Goal: Navigation & Orientation: Understand site structure

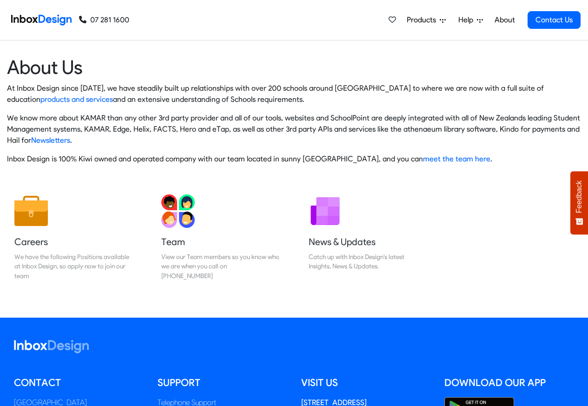
click at [414, 20] on span "Products" at bounding box center [423, 19] width 33 height 11
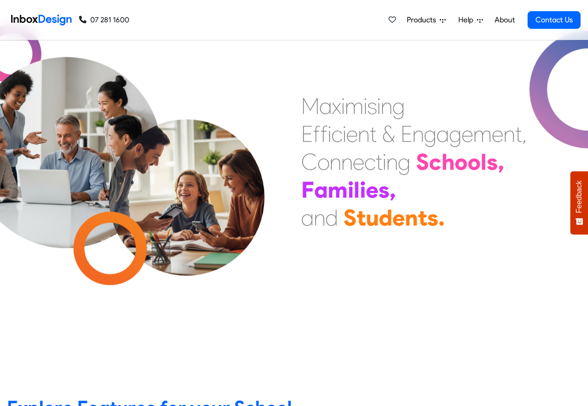
scroll to position [223, 0]
